Goal: Information Seeking & Learning: Learn about a topic

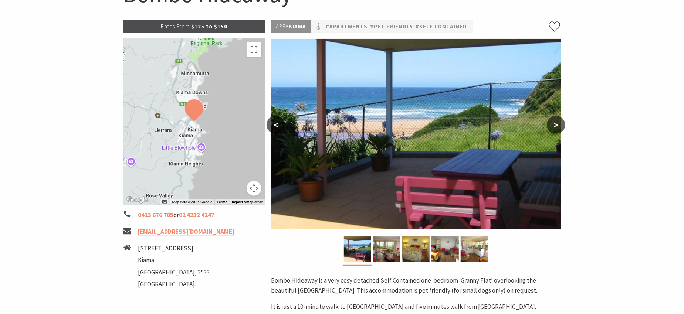
scroll to position [197, 0]
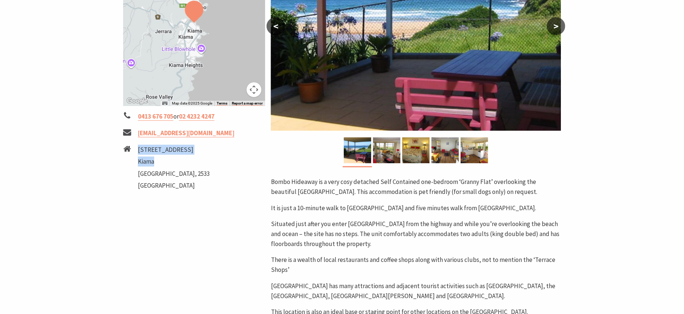
drag, startPoint x: 139, startPoint y: 146, endPoint x: 198, endPoint y: 161, distance: 60.9
click at [198, 161] on ul "[STREET_ADDRESS]" at bounding box center [174, 169] width 72 height 48
copy ul "[STREET_ADDRESS]"
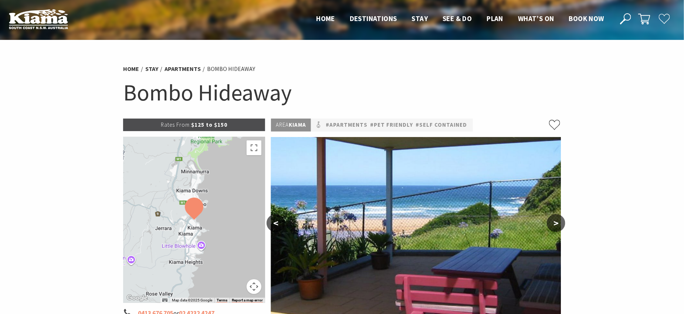
scroll to position [98, 0]
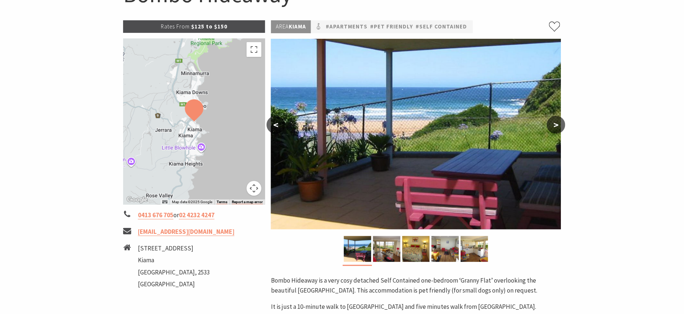
click at [555, 127] on button ">" at bounding box center [556, 125] width 18 height 18
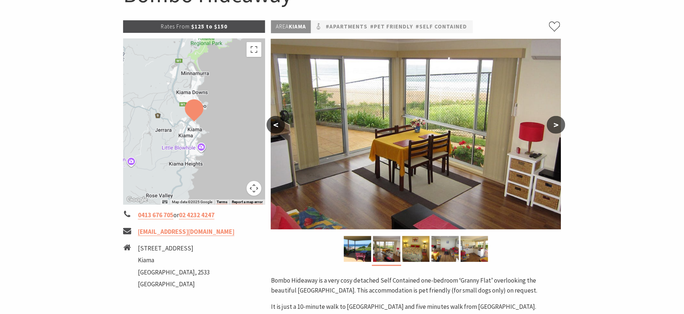
click at [555, 127] on button ">" at bounding box center [556, 125] width 18 height 18
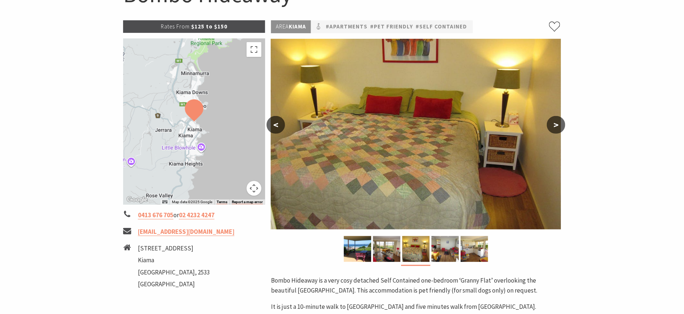
click at [555, 126] on button ">" at bounding box center [556, 125] width 18 height 18
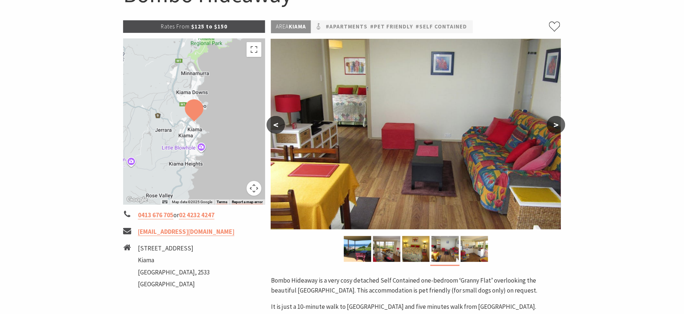
click at [555, 126] on button ">" at bounding box center [556, 125] width 18 height 18
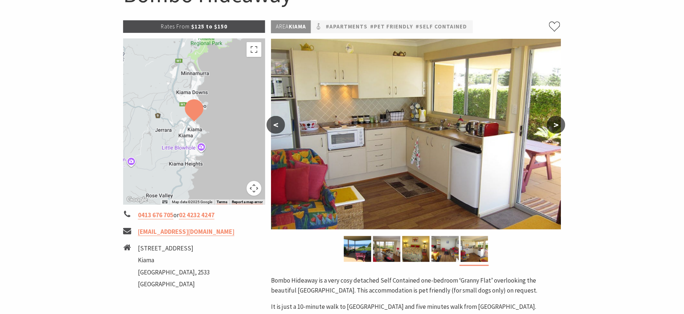
click at [555, 126] on button ">" at bounding box center [556, 125] width 18 height 18
